Goal: Understand process/instructions: Learn how to perform a task or action

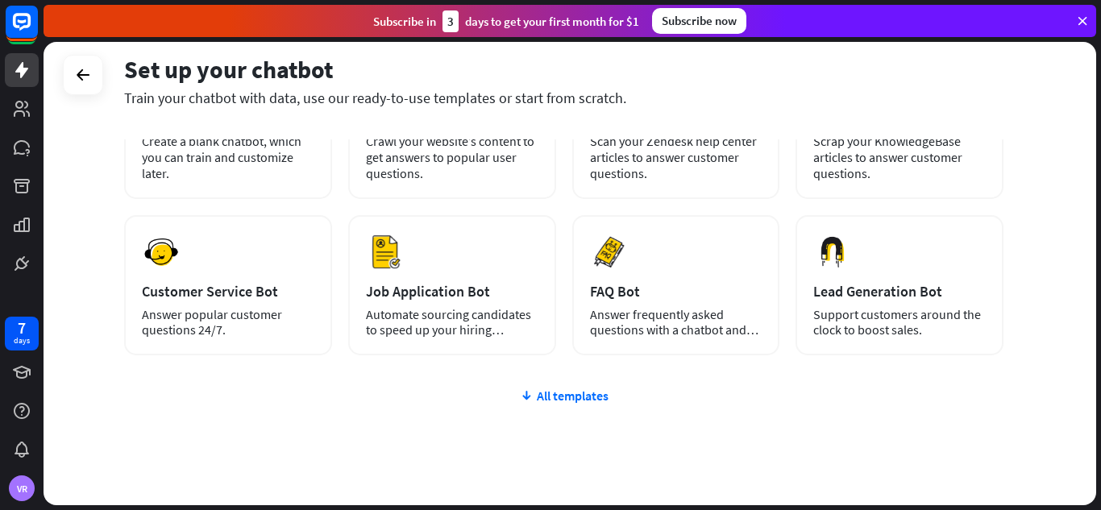
scroll to position [161, 0]
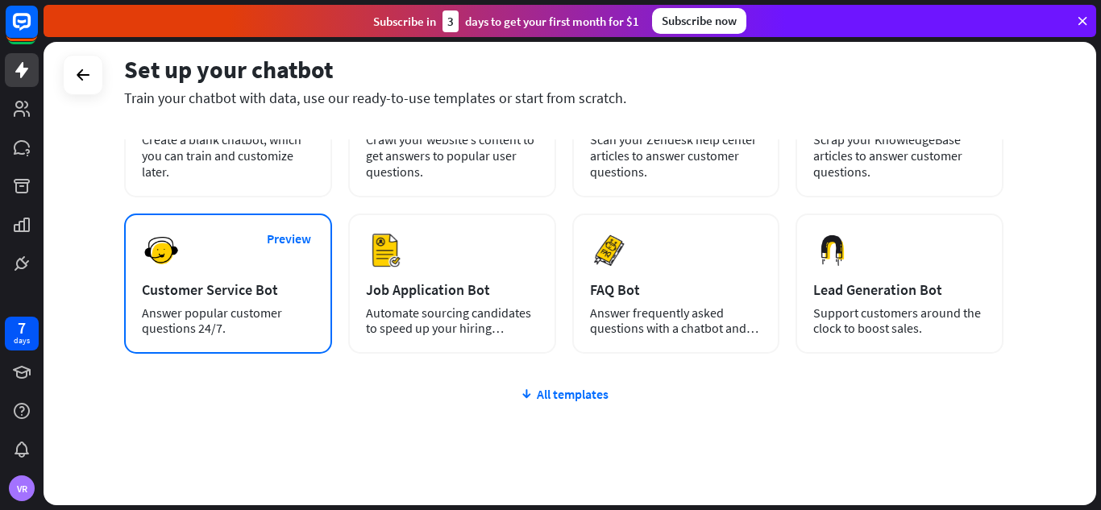
click at [207, 291] on div "Customer Service Bot" at bounding box center [228, 290] width 172 height 19
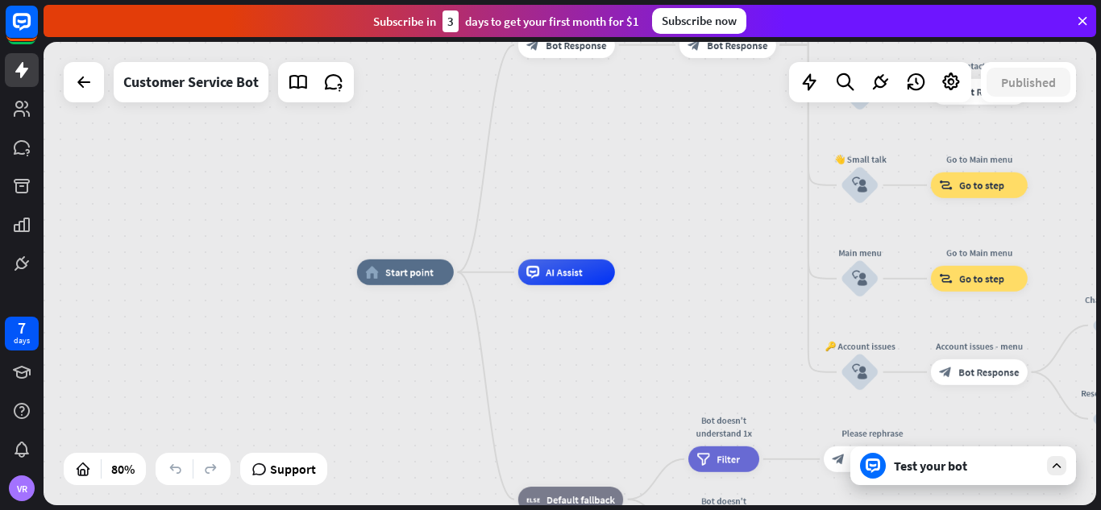
drag, startPoint x: 573, startPoint y: 54, endPoint x: 572, endPoint y: 97, distance: 42.7
click at [572, 97] on div "home_2 Start point Edit name more_horiz Welcome message block_bot_response Bot …" at bounding box center [570, 273] width 1053 height 463
click at [401, 267] on span "Start point" at bounding box center [409, 272] width 48 height 13
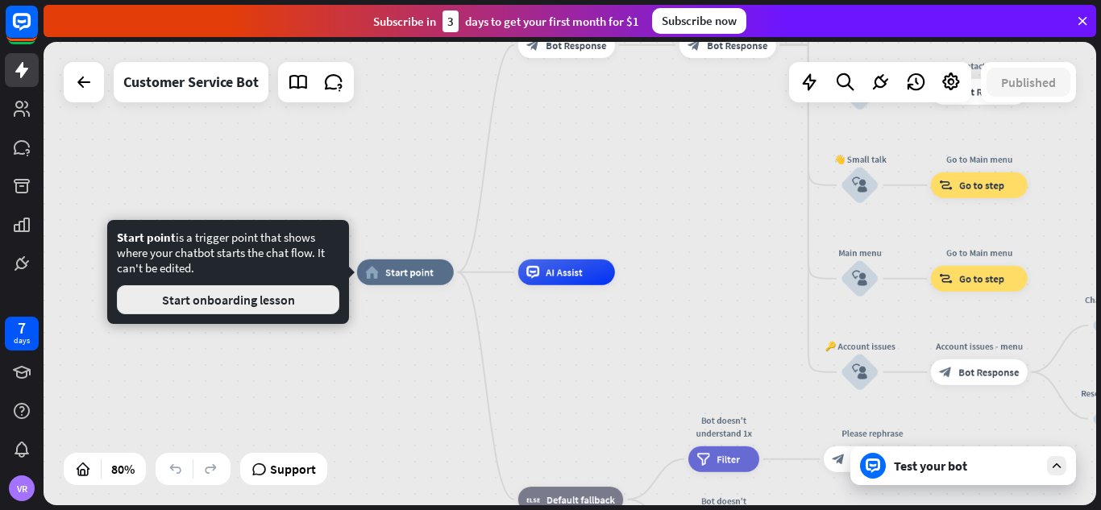
click at [239, 298] on button "Start onboarding lesson" at bounding box center [228, 299] width 222 height 29
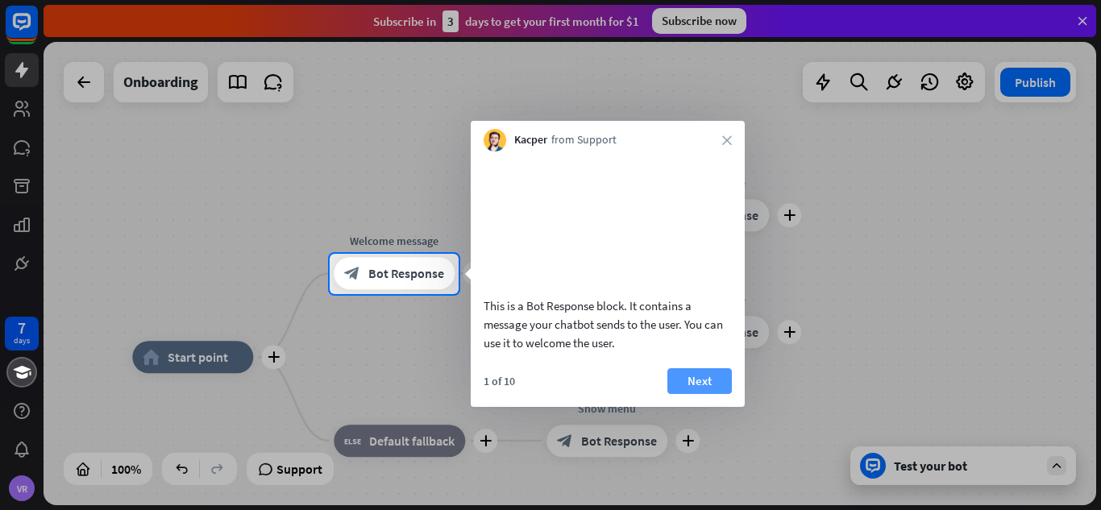
click at [704, 394] on button "Next" at bounding box center [699, 381] width 64 height 26
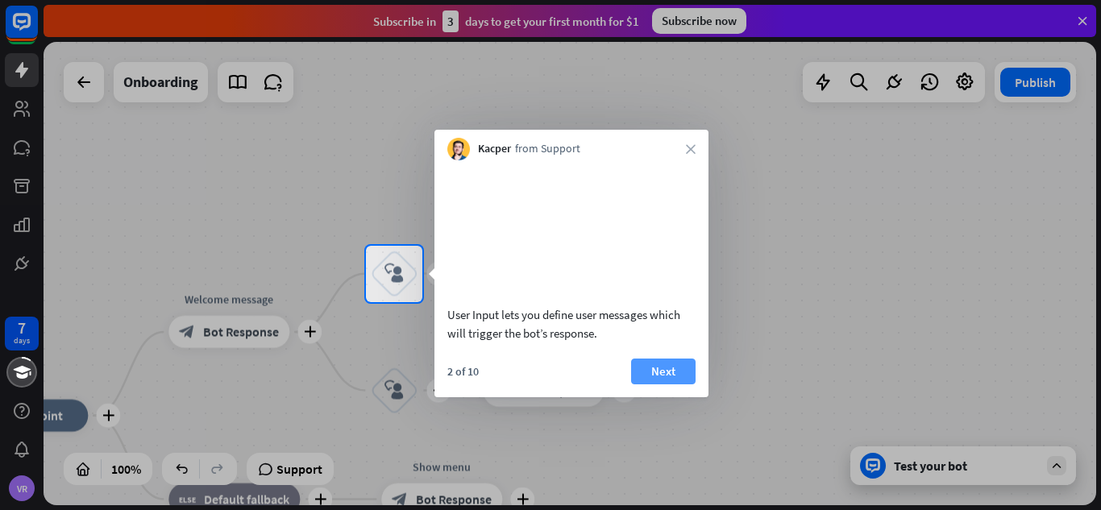
click at [682, 384] on button "Next" at bounding box center [663, 372] width 64 height 26
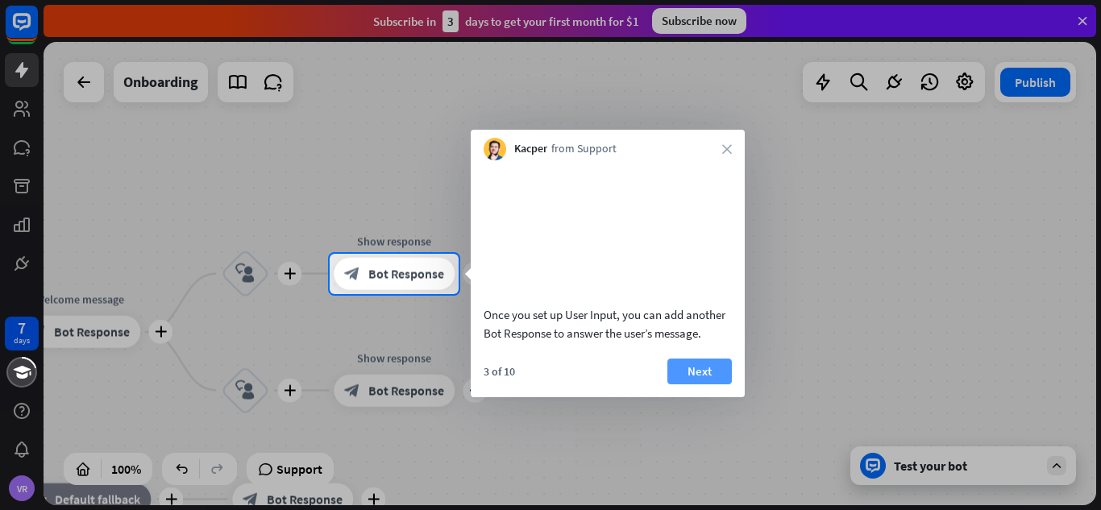
click at [689, 384] on button "Next" at bounding box center [699, 372] width 64 height 26
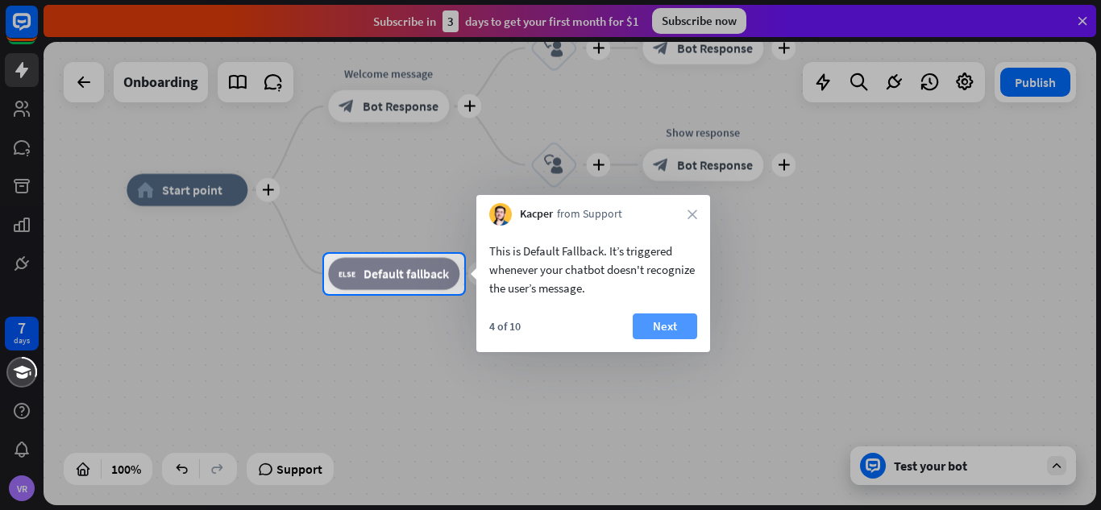
click at [660, 328] on button "Next" at bounding box center [665, 327] width 64 height 26
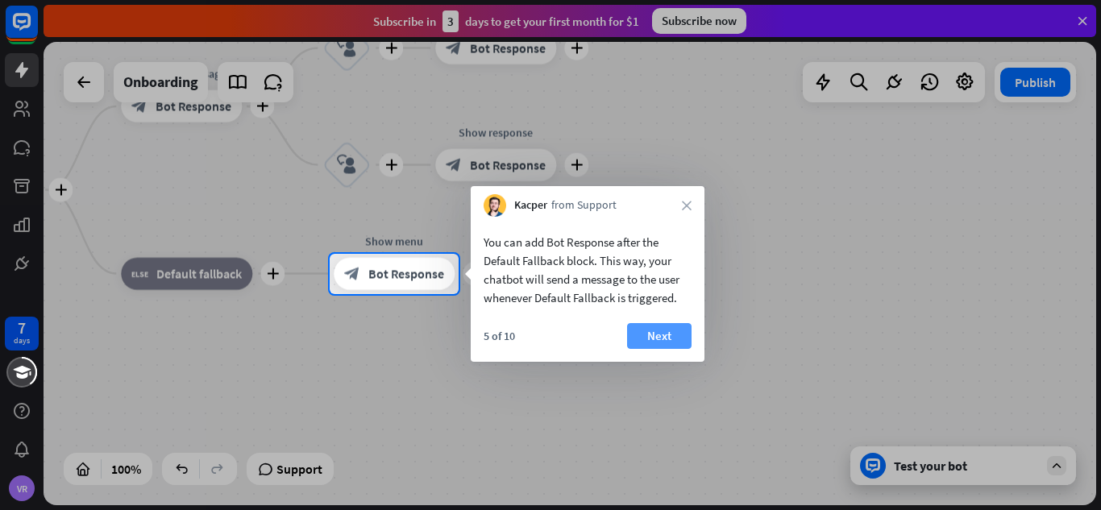
click at [663, 334] on button "Next" at bounding box center [659, 336] width 64 height 26
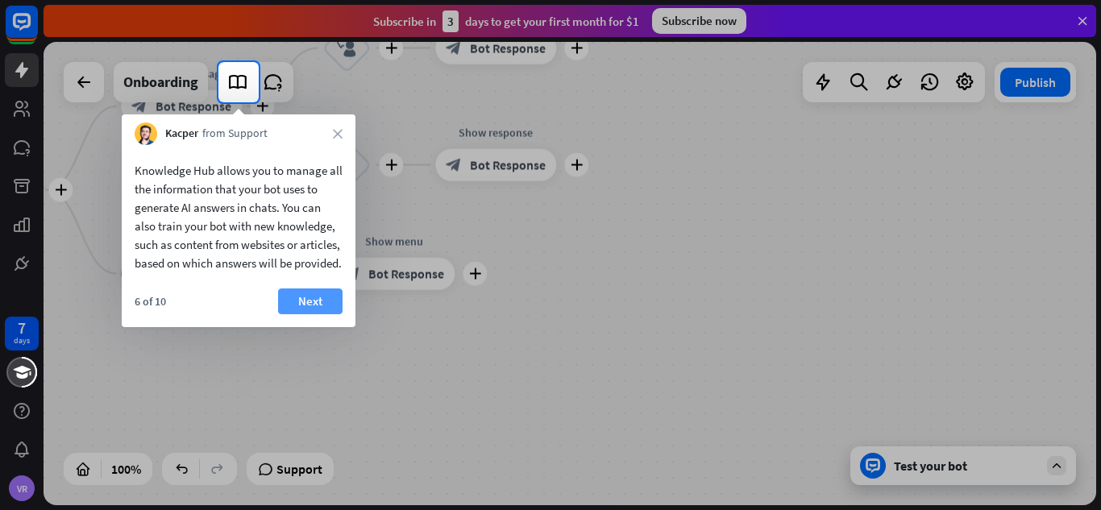
click at [300, 314] on button "Next" at bounding box center [310, 302] width 64 height 26
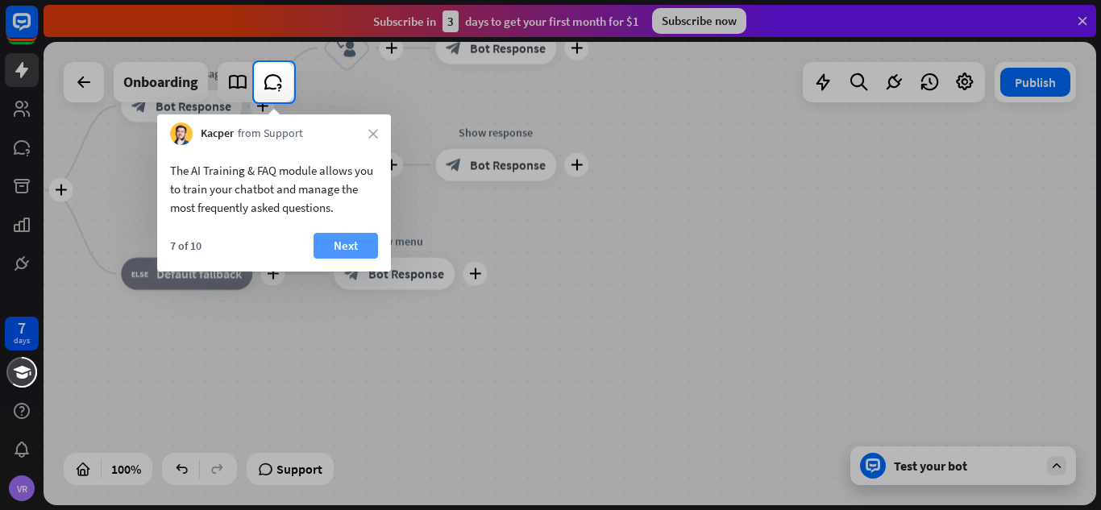
click at [357, 248] on button "Next" at bounding box center [346, 246] width 64 height 26
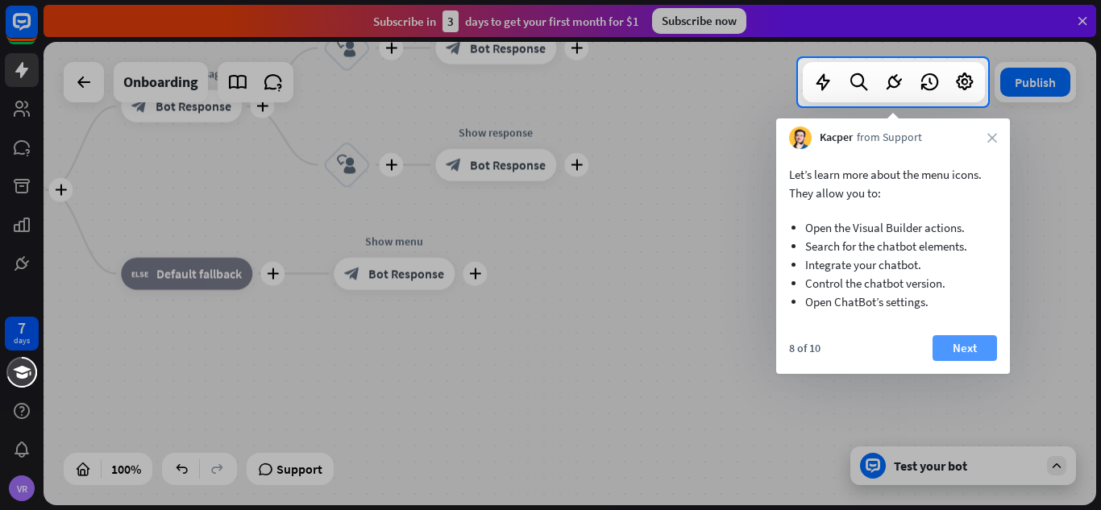
click at [983, 342] on button "Next" at bounding box center [965, 348] width 64 height 26
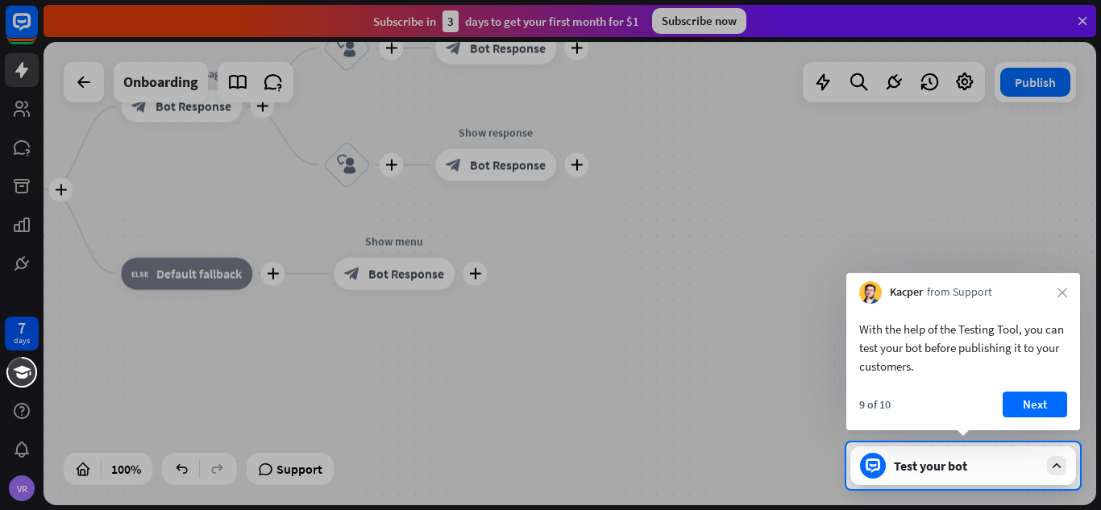
drag, startPoint x: 330, startPoint y: 347, endPoint x: 563, endPoint y: 360, distance: 233.3
click at [563, 360] on div at bounding box center [550, 221] width 1101 height 443
click at [1041, 403] on button "Next" at bounding box center [1035, 405] width 64 height 26
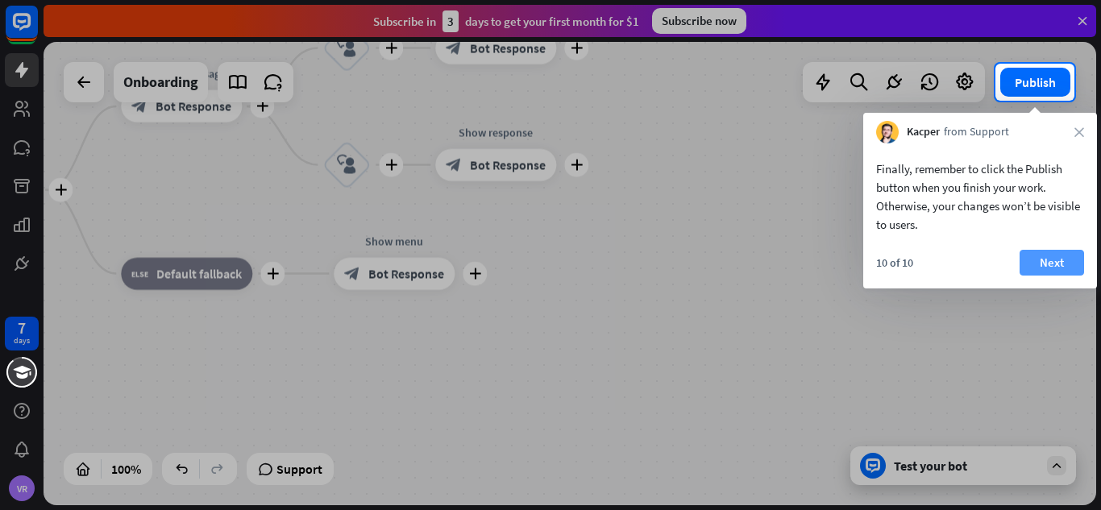
click at [1057, 264] on button "Next" at bounding box center [1052, 263] width 64 height 26
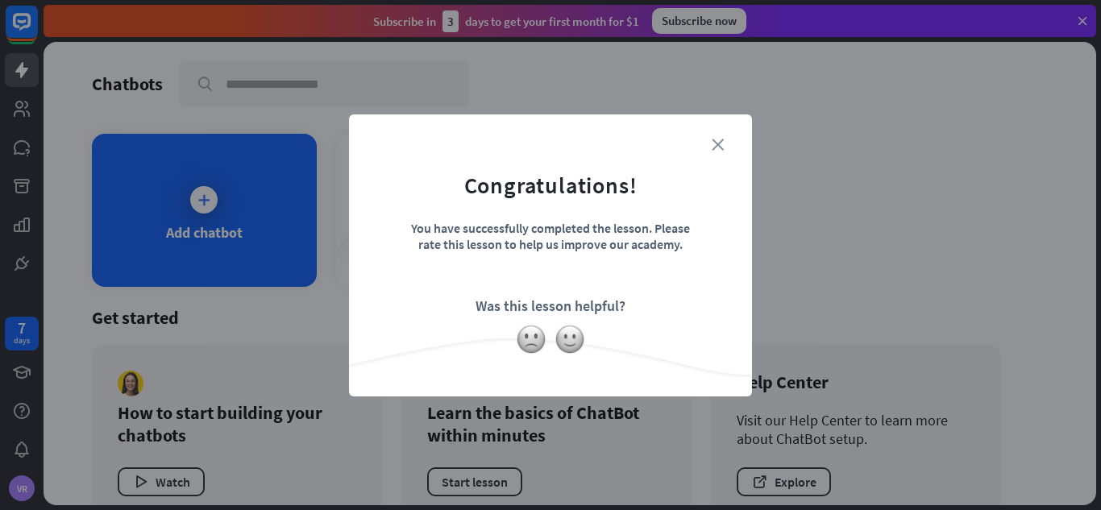
click at [718, 148] on icon "close" at bounding box center [718, 145] width 12 height 12
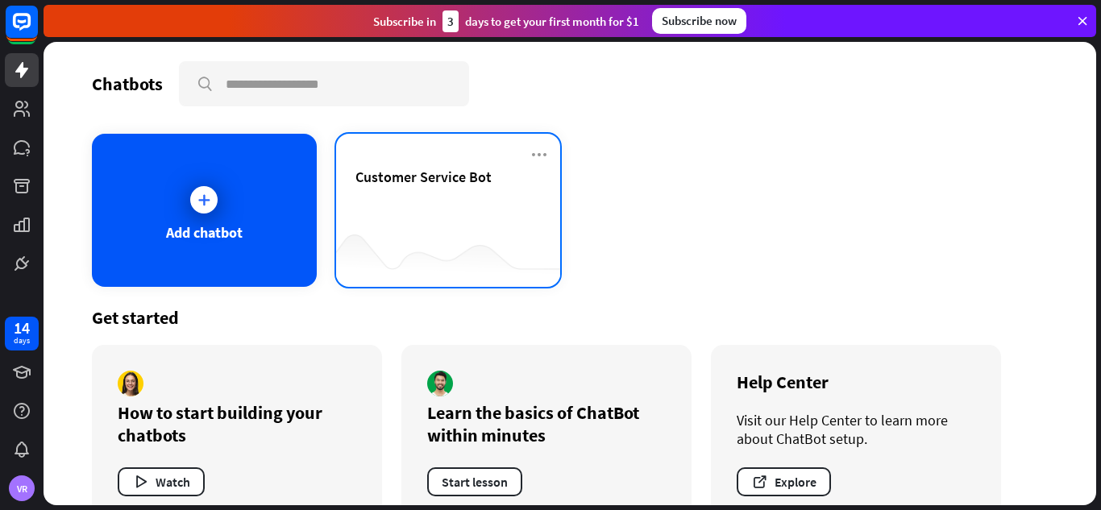
click at [480, 217] on div "Customer Service Bot" at bounding box center [448, 196] width 186 height 56
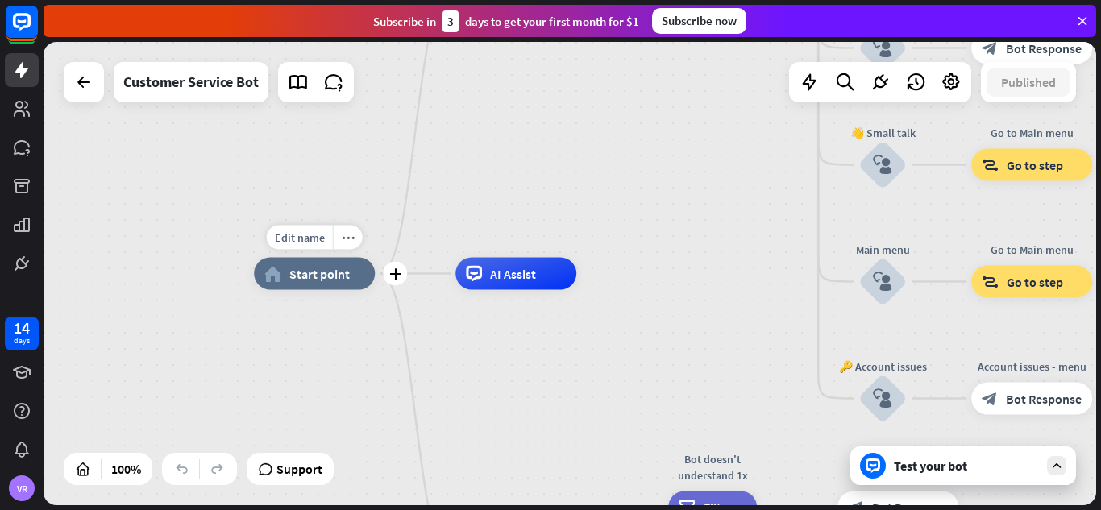
click at [343, 279] on span "Start point" at bounding box center [319, 274] width 60 height 16
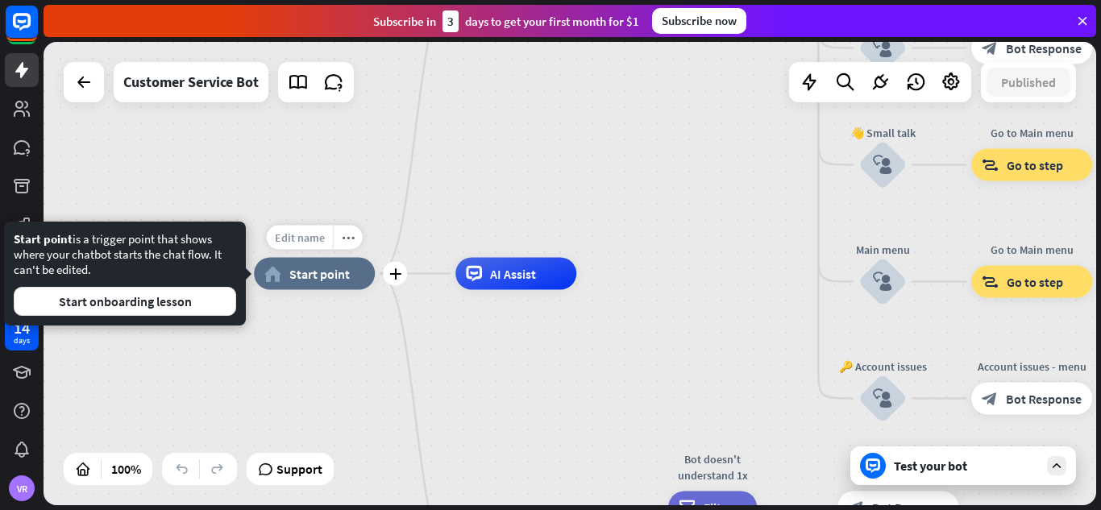
click at [322, 247] on div "Edit name" at bounding box center [300, 238] width 66 height 24
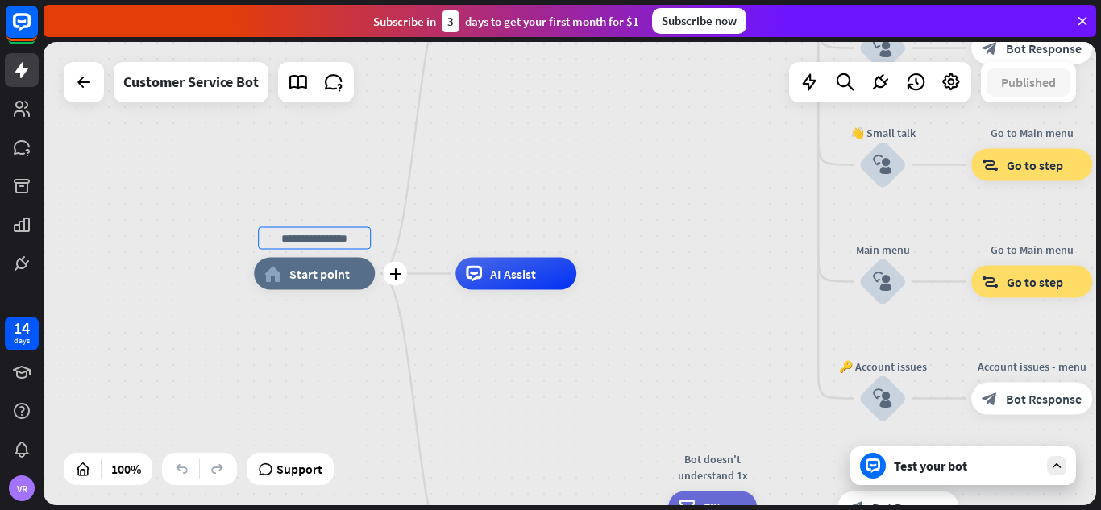
click at [333, 269] on span "Start point" at bounding box center [319, 274] width 60 height 16
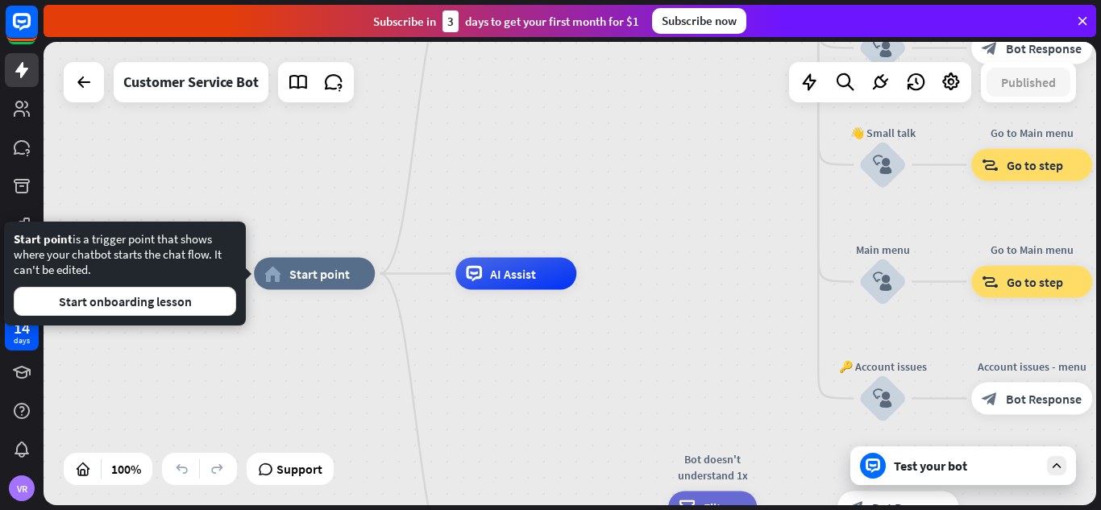
click at [264, 188] on div "home_2 Start point Welcome message block_bot_response Bot Response 🔙 Main menu …" at bounding box center [570, 273] width 1053 height 463
